Goal: Ask a question

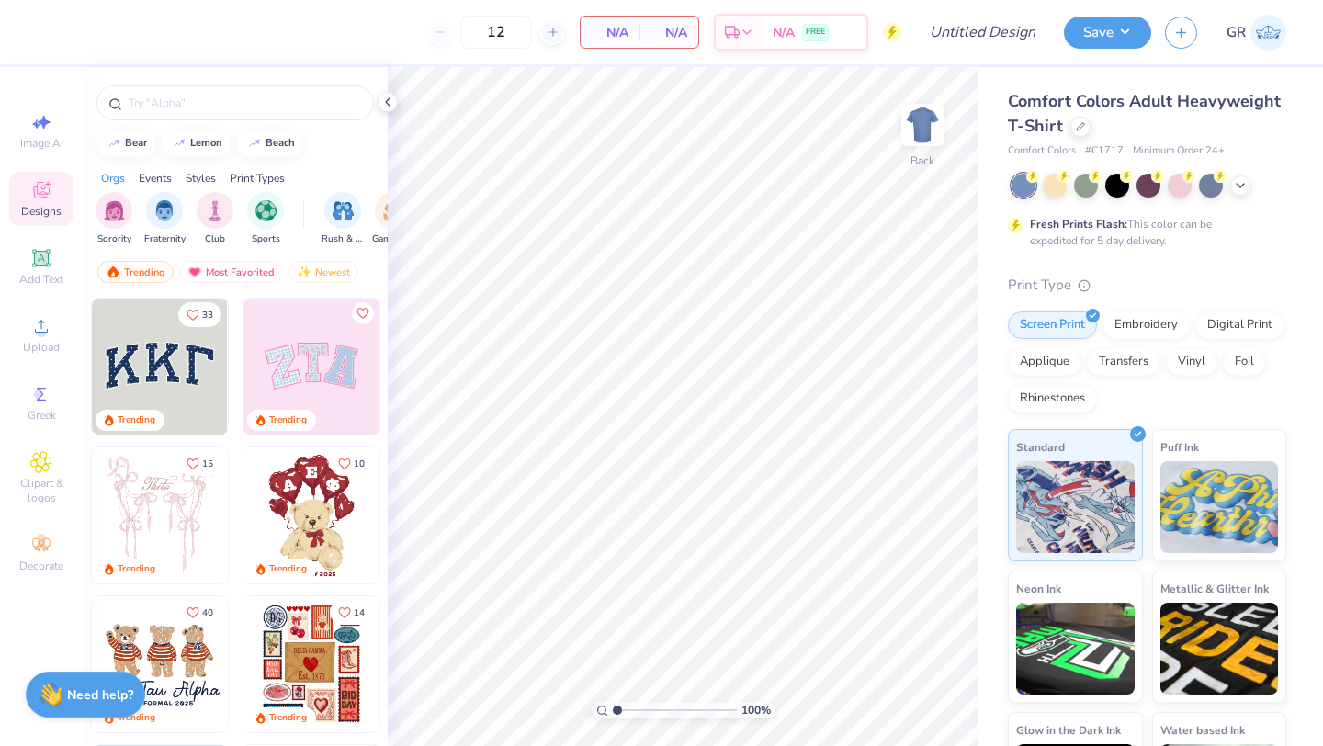
click at [75, 701] on strong "Need help?" at bounding box center [100, 694] width 66 height 17
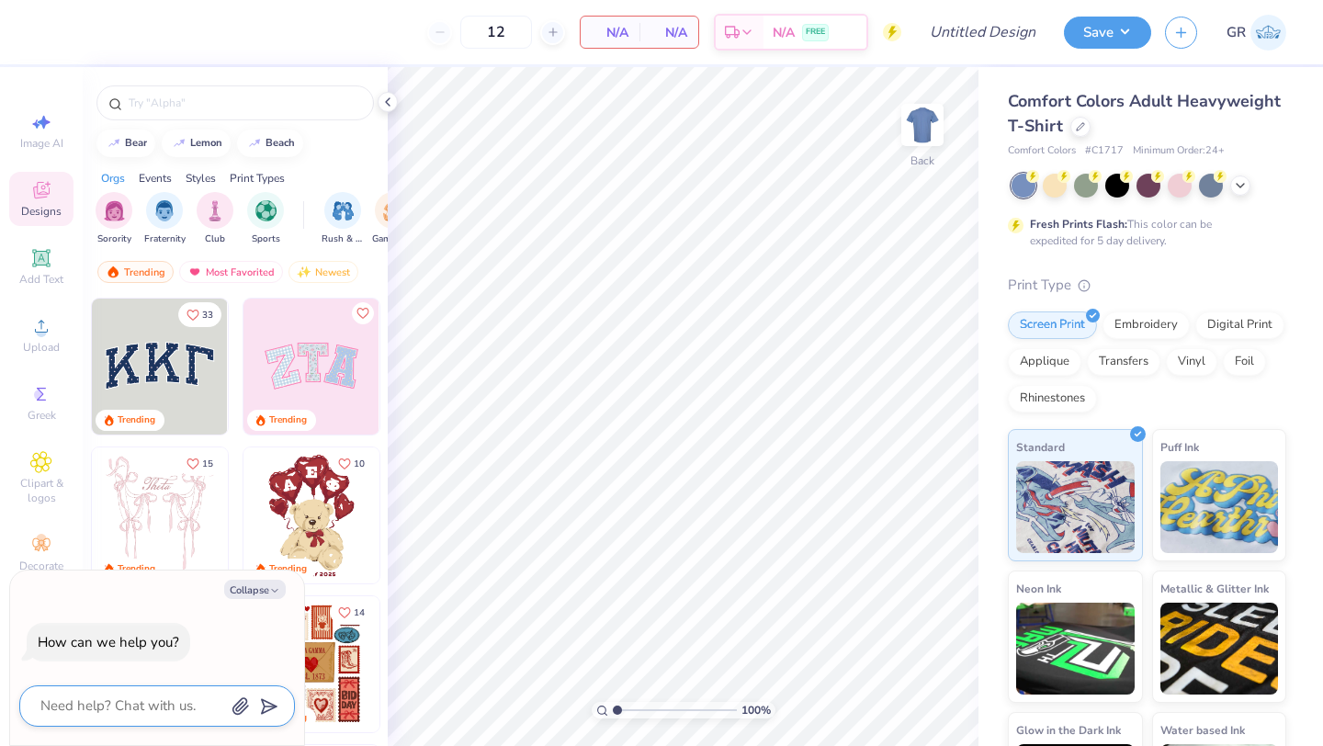
click at [96, 715] on textarea at bounding box center [132, 705] width 186 height 25
type textarea "I"
type textarea "x"
type textarea "I"
type textarea "x"
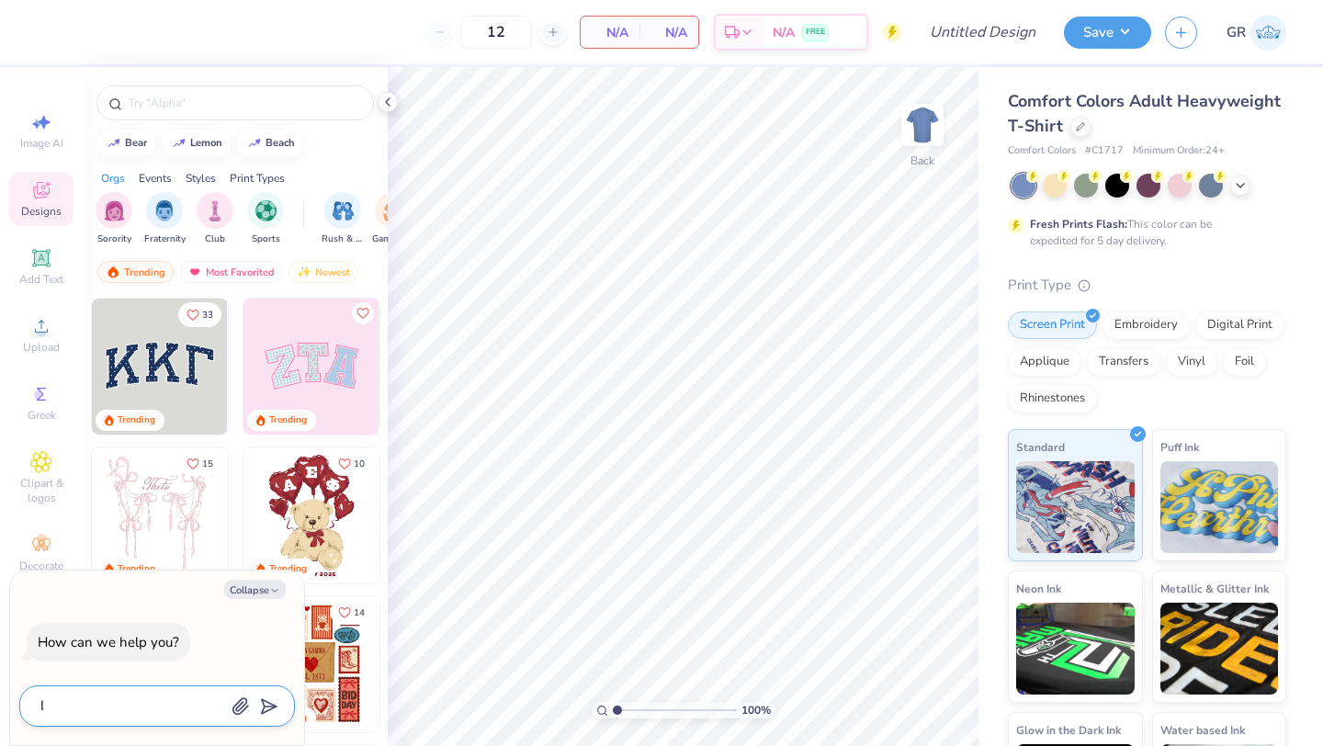
type textarea "I n"
type textarea "x"
type textarea "I ne"
type textarea "x"
type textarea "I nee"
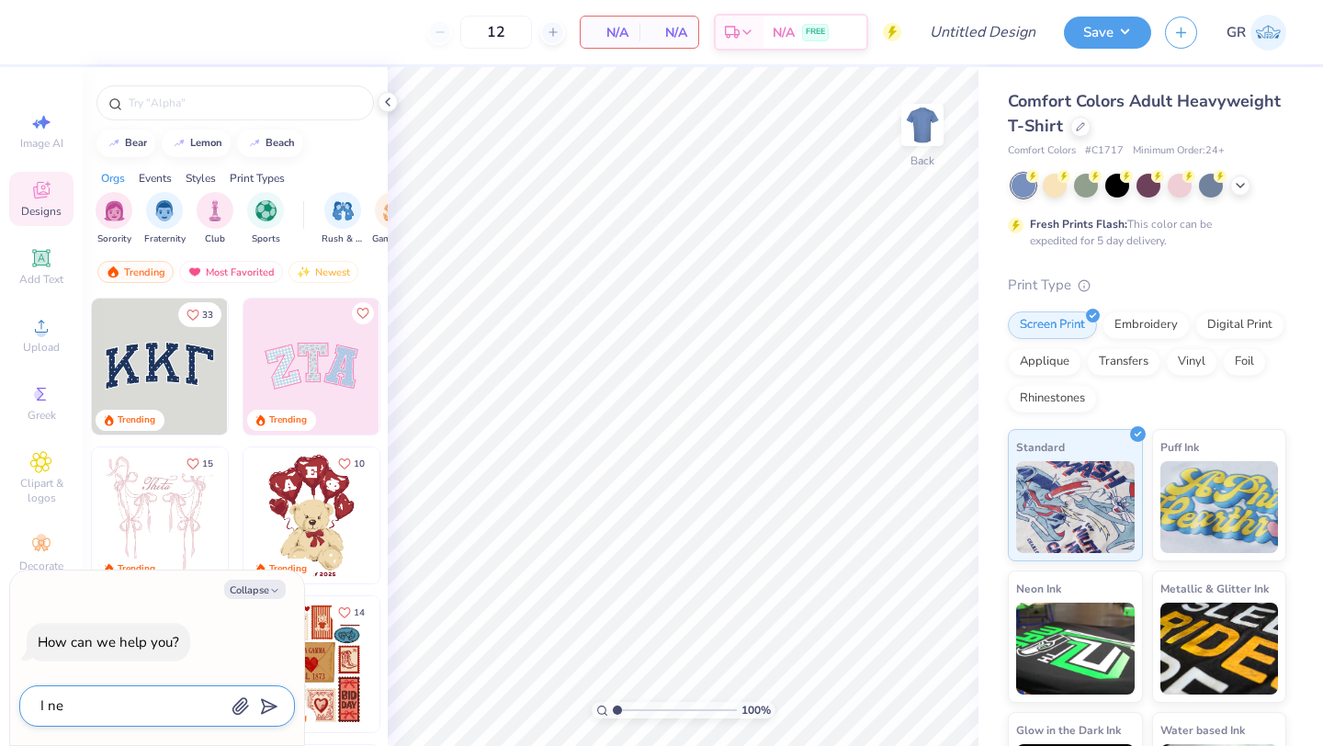
type textarea "x"
type textarea "I need"
type textarea "x"
type textarea "I need"
type textarea "x"
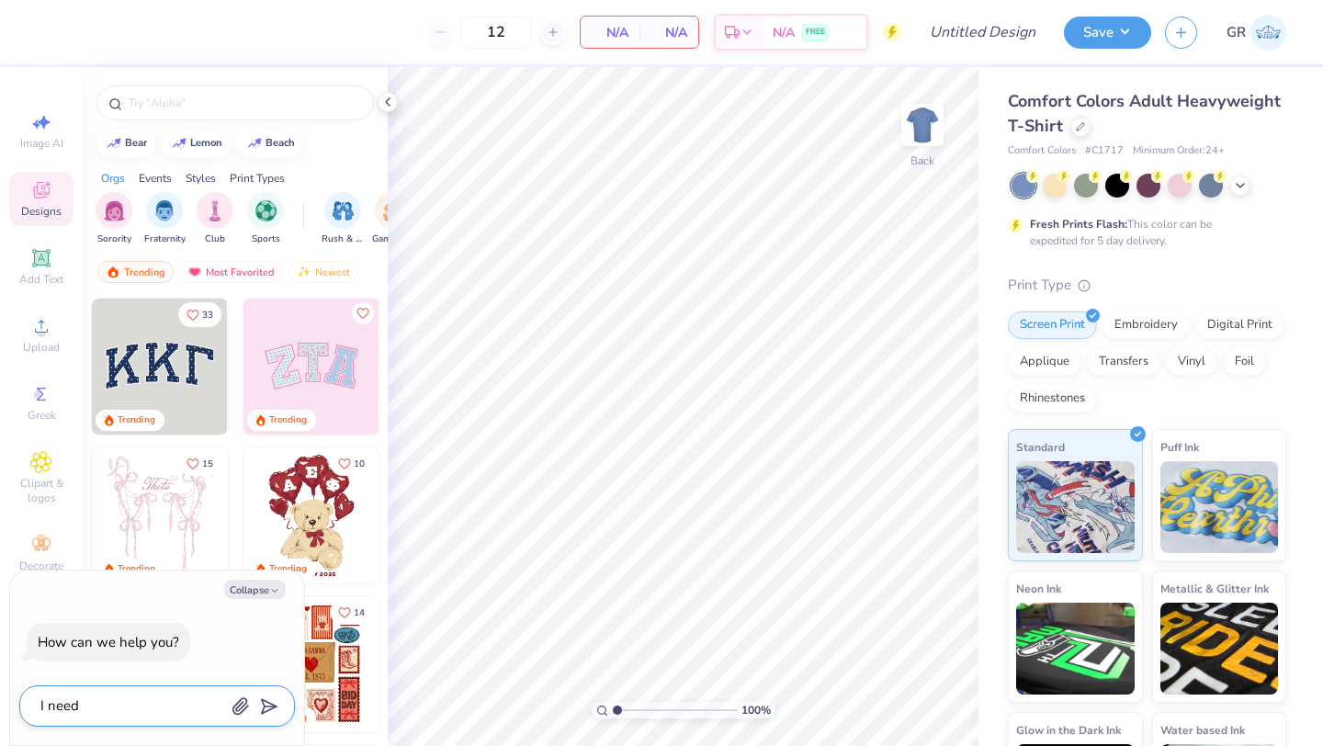
type textarea "I need t"
type textarea "x"
type textarea "I need to"
type textarea "x"
type textarea "I need to"
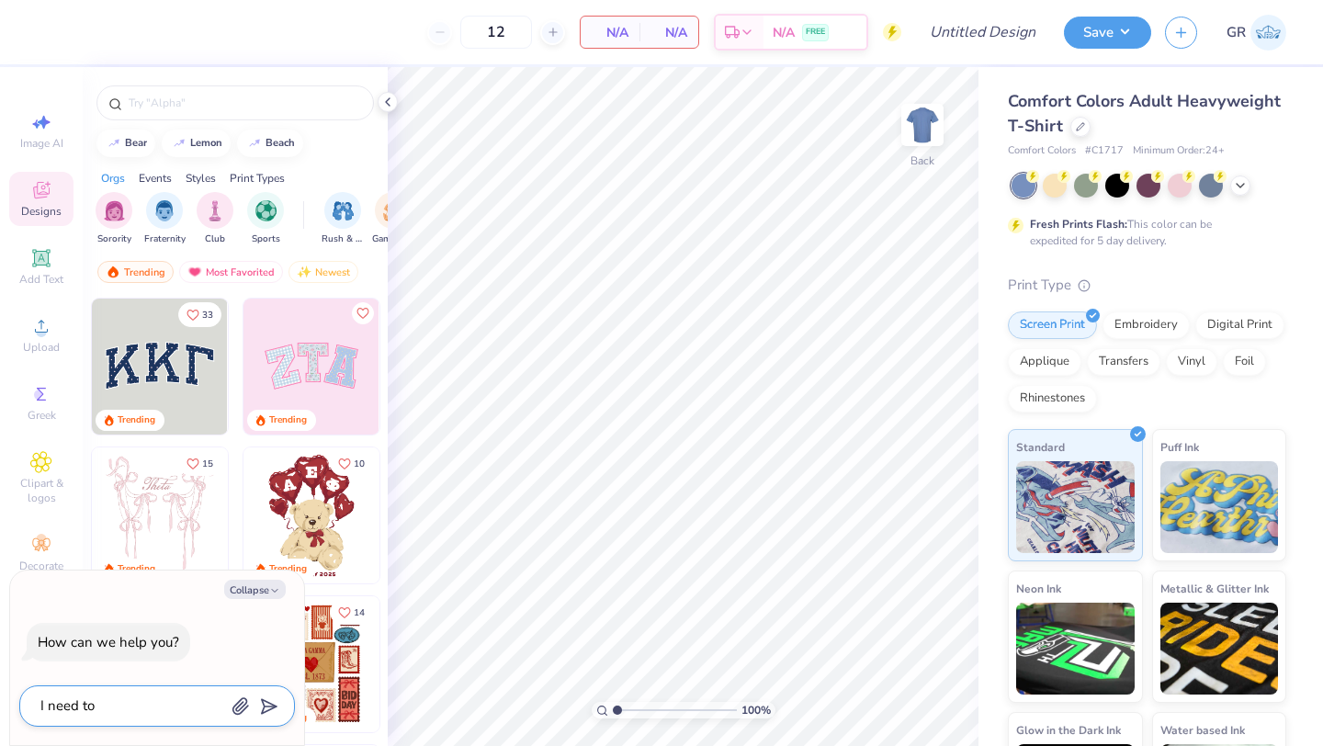
type textarea "x"
type textarea "I need to m"
type textarea "x"
type textarea "I need to ma"
type textarea "x"
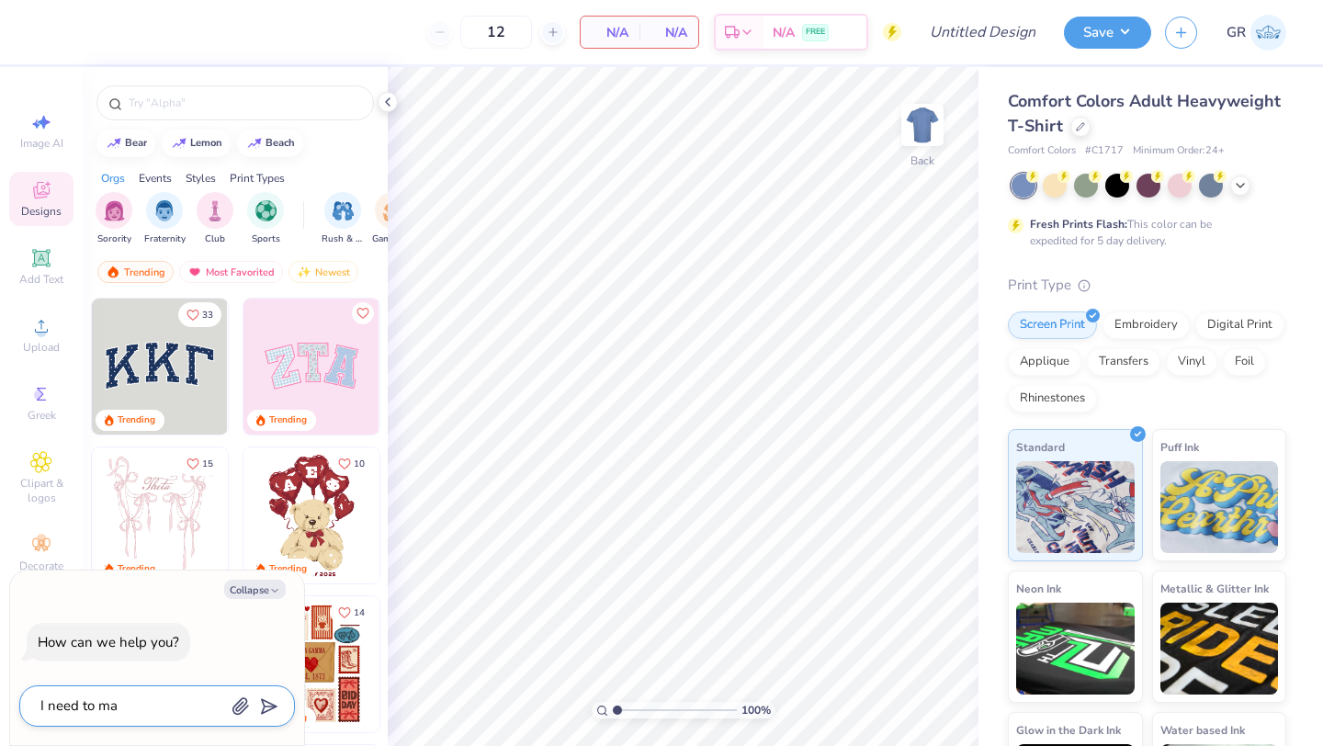
type textarea "I need to mak"
type textarea "x"
type textarea "I need to make"
type textarea "x"
type textarea "I need to make"
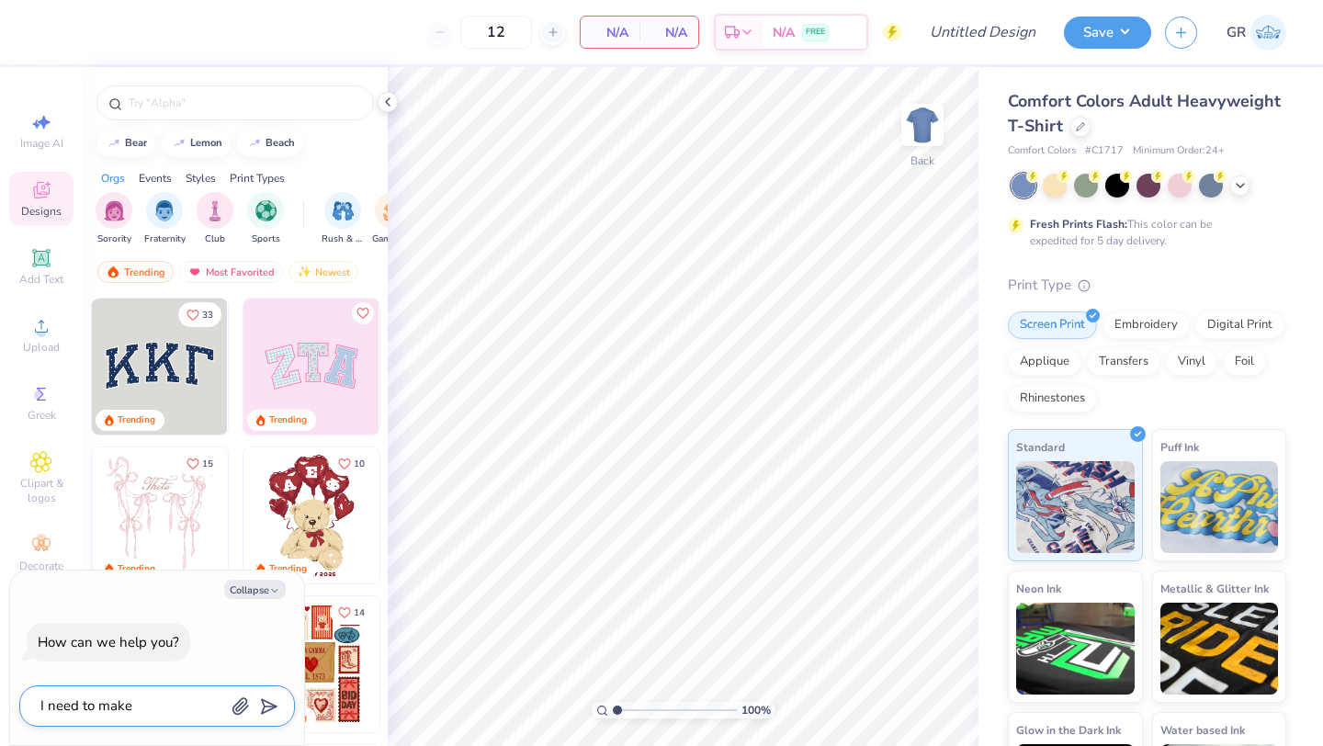
type textarea "x"
type textarea "I need to make s"
type textarea "x"
type textarea "I need to make so"
type textarea "x"
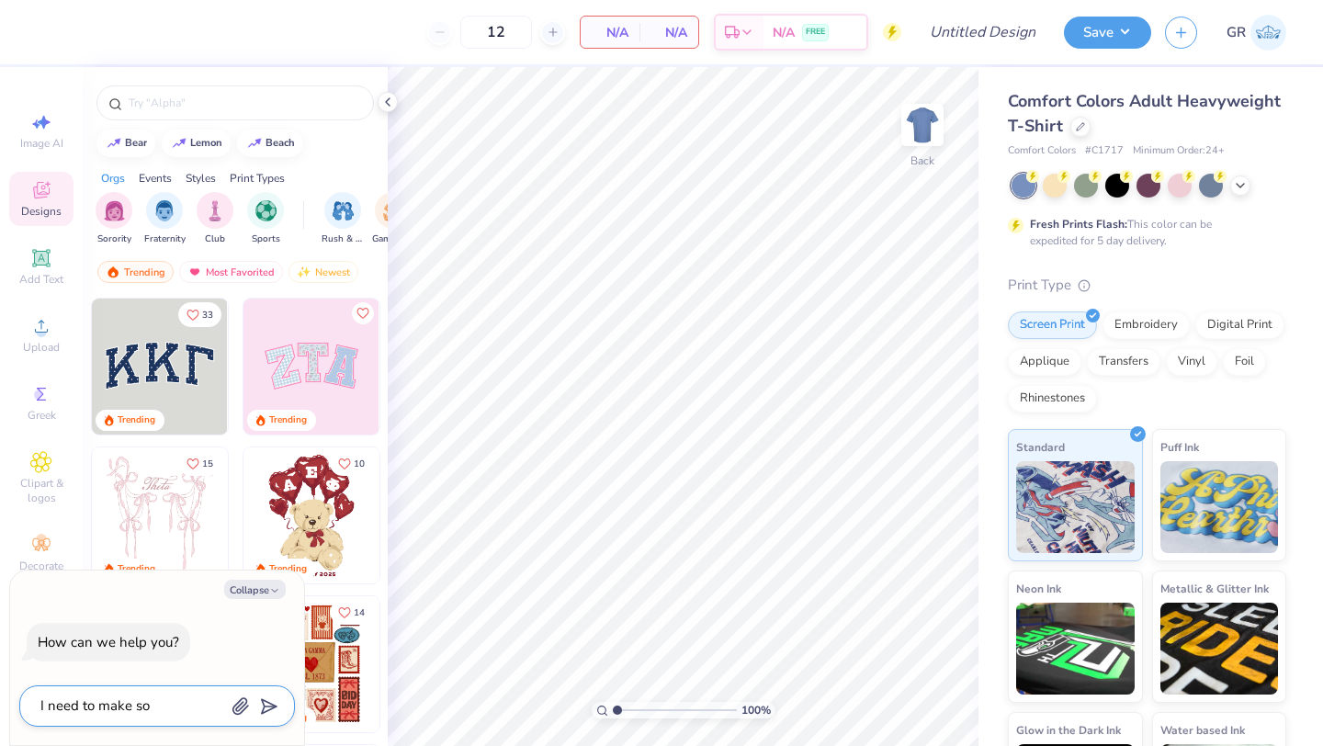
type textarea "I need to make som"
type textarea "x"
type textarea "I need to make some"
type textarea "x"
type textarea "I need to make some"
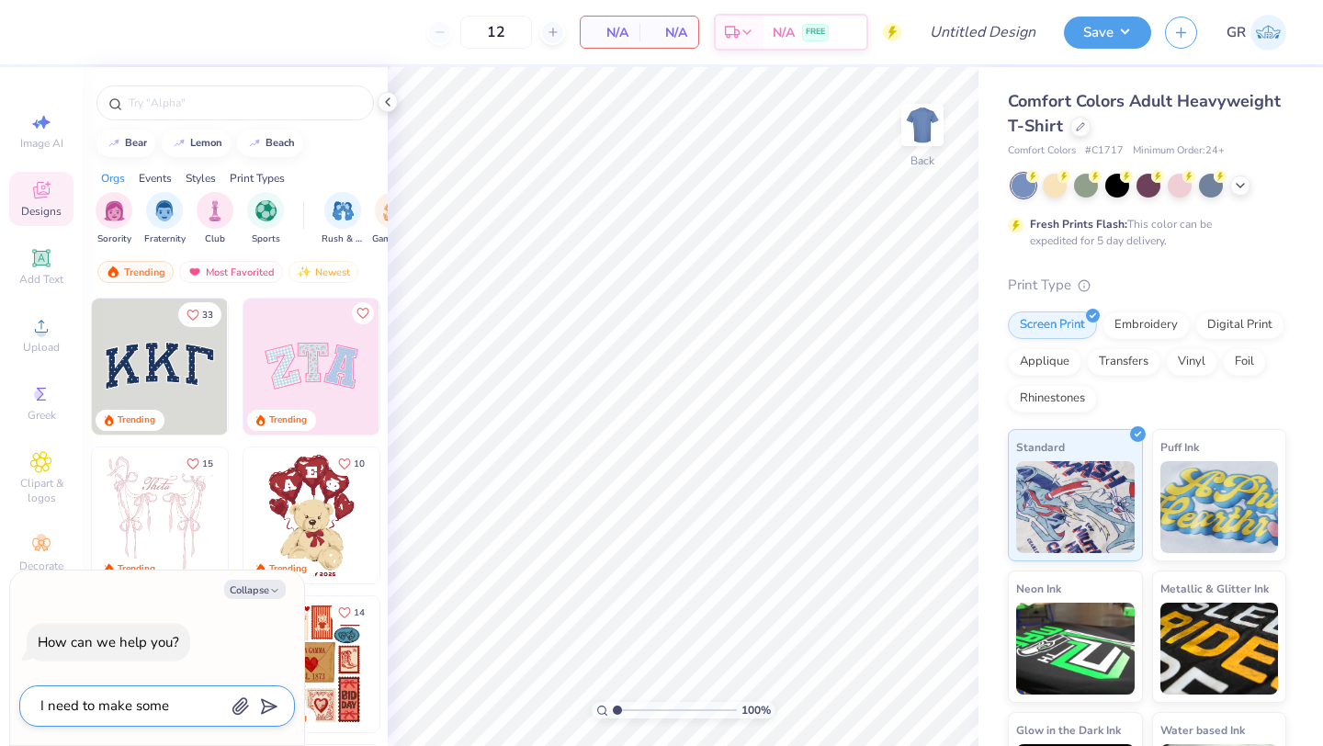
type textarea "x"
type textarea "I need to make some o"
type textarea "x"
type textarea "I need to make some"
type textarea "x"
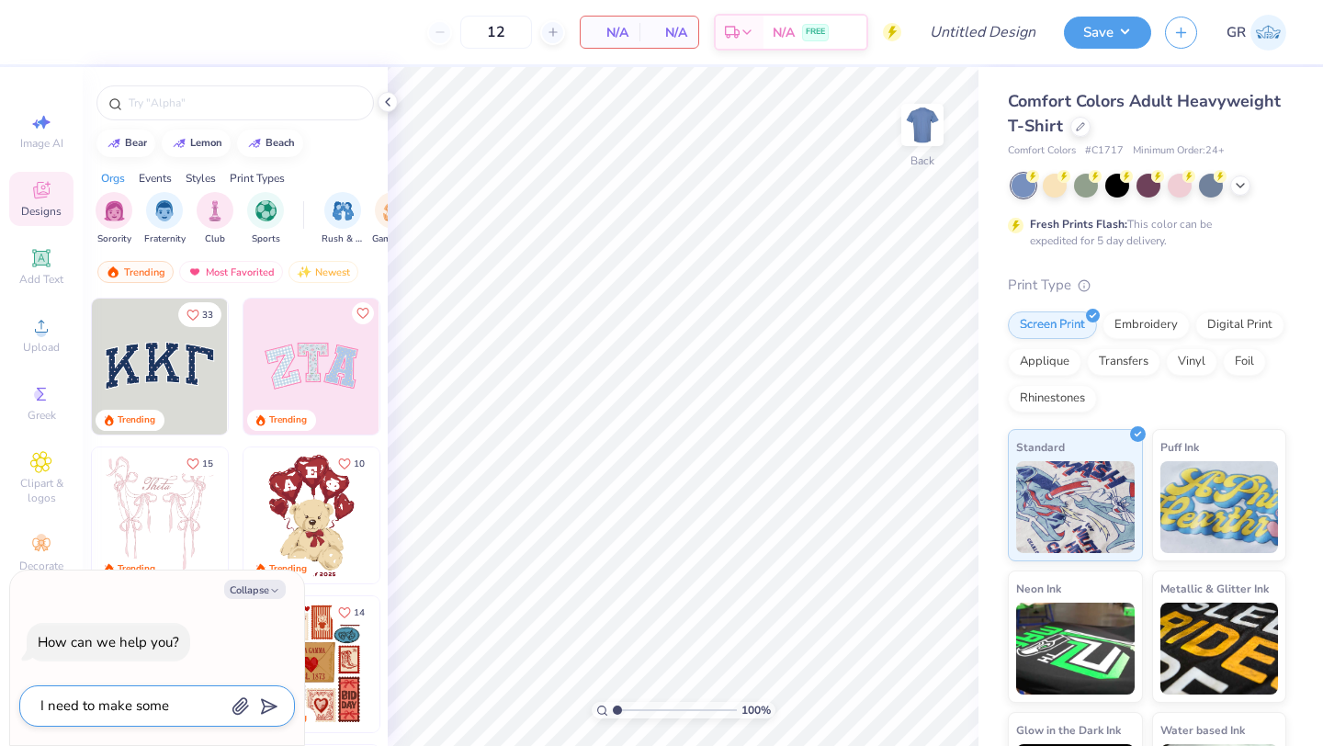
type textarea "I need to make some p"
type textarea "x"
type textarea "I need to make some pi"
type textarea "x"
type textarea "I need to make some pin"
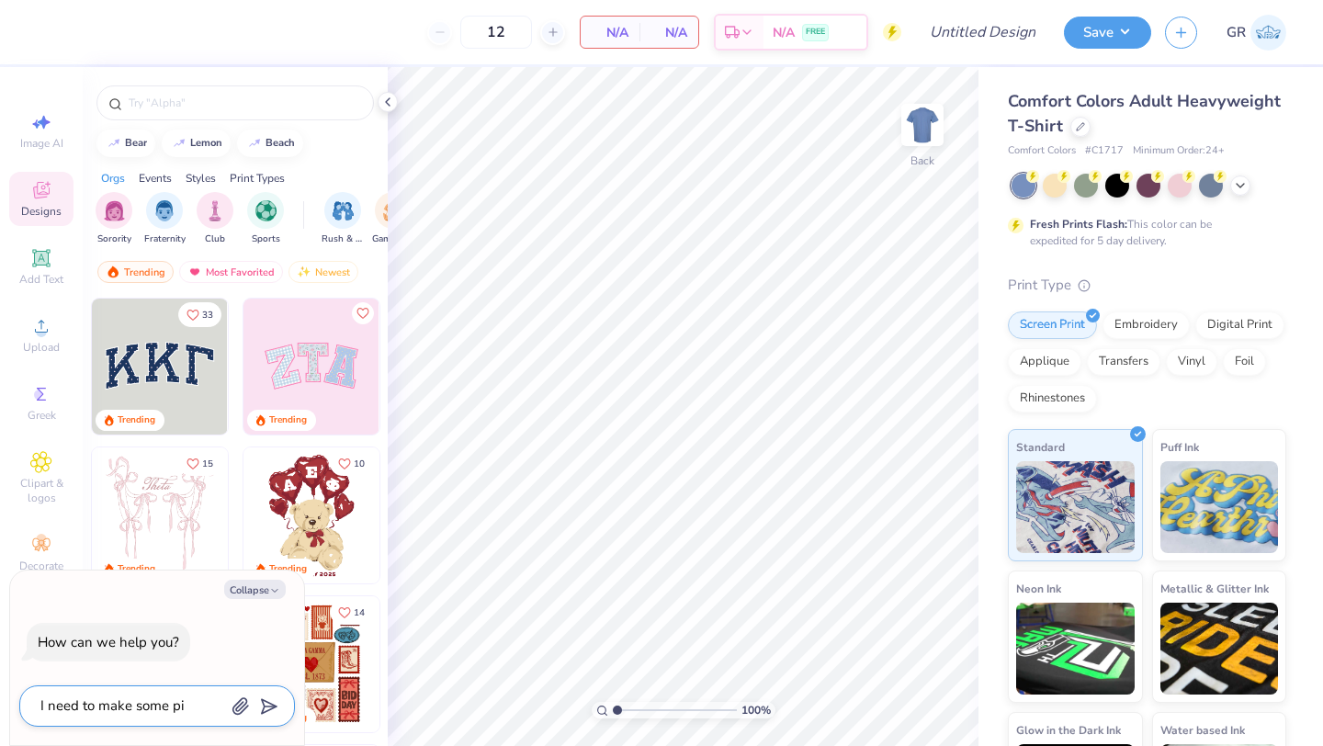
type textarea "x"
type textarea "I need to make some pins"
type textarea "x"
type textarea "I need to make some pins'"
type textarea "x"
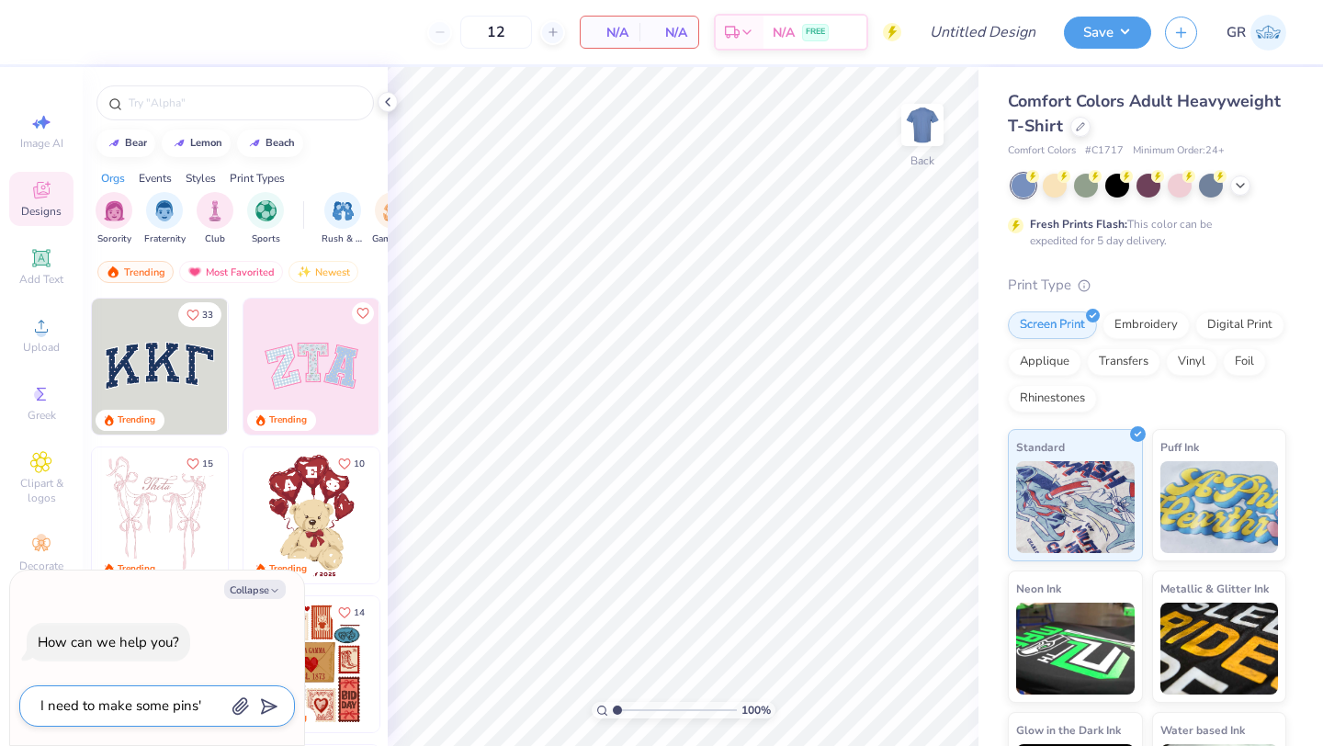
type textarea "I need to make some pins"
type textarea "x"
type textarea "I need to make some pins"
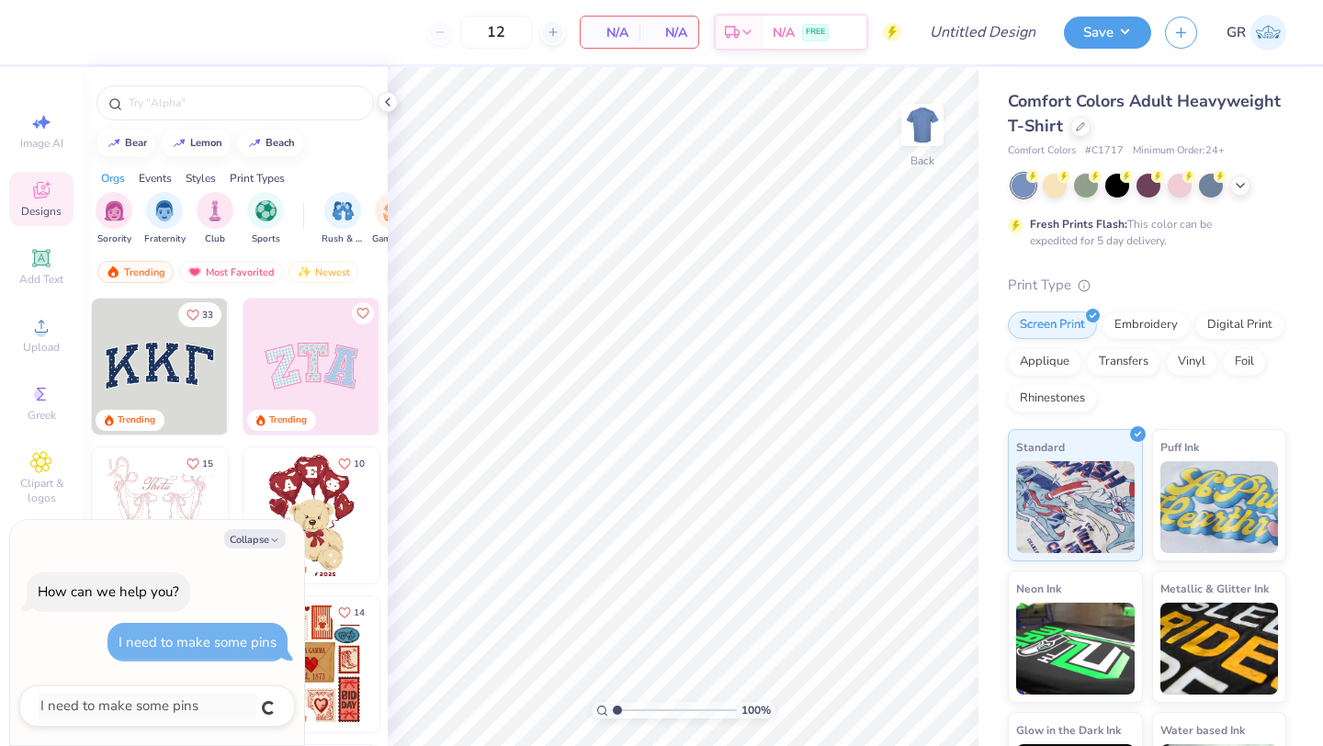
type textarea "x"
click at [164, 538] on div "Collapse" at bounding box center [157, 538] width 276 height 19
click at [245, 542] on button "Collapse" at bounding box center [255, 538] width 62 height 19
type textarea "x"
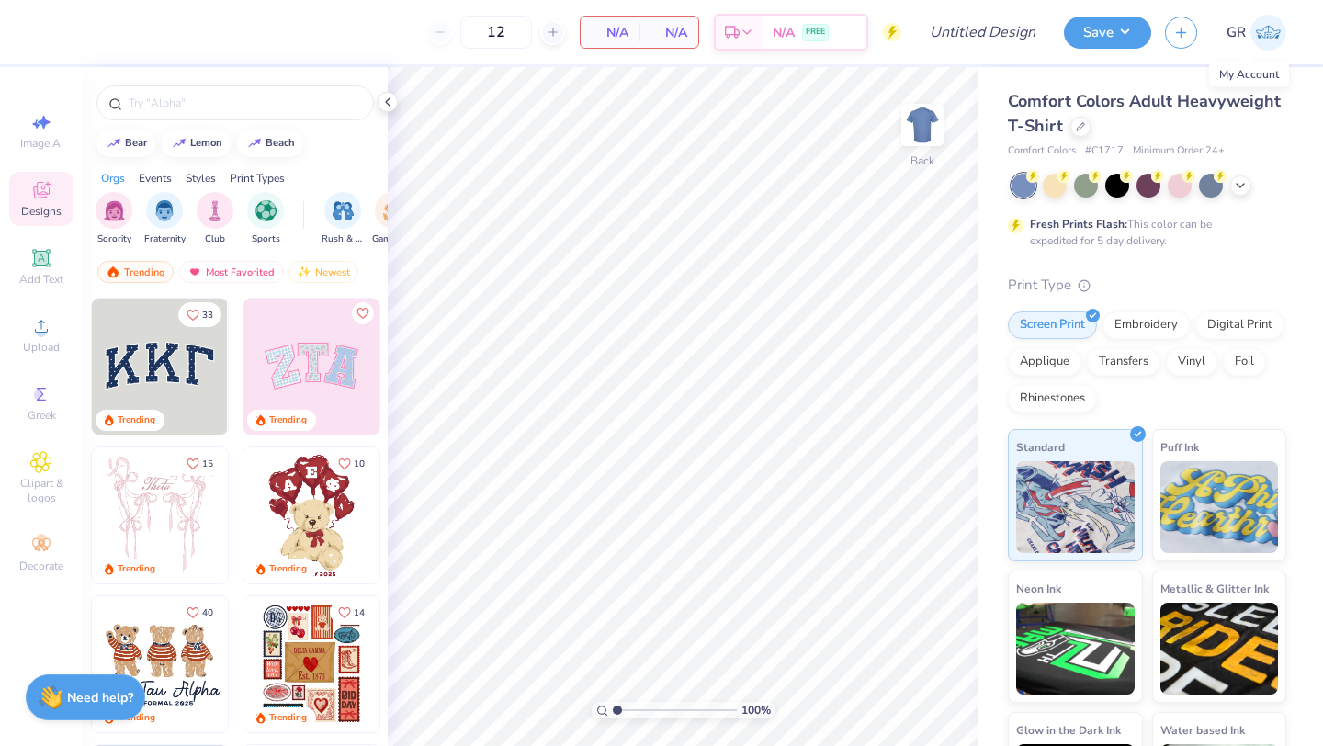
click at [1278, 36] on img at bounding box center [1268, 33] width 36 height 36
